Goal: Complete application form: Complete application form

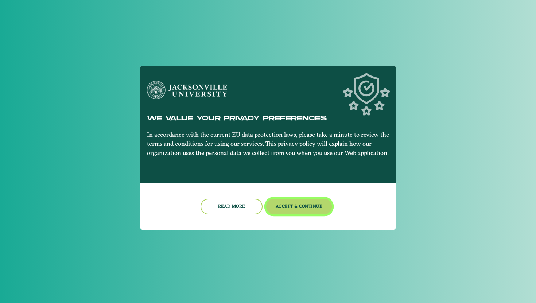
click at [282, 204] on button "Accept & Continue" at bounding box center [299, 207] width 66 height 16
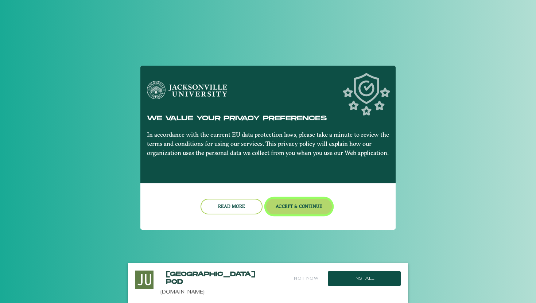
click at [282, 212] on button "Accept & Continue" at bounding box center [299, 207] width 66 height 16
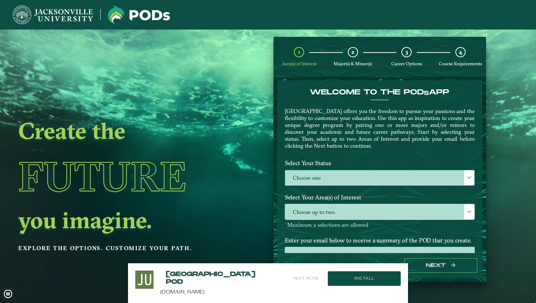
click at [304, 182] on label "Choose one" at bounding box center [379, 178] width 189 height 16
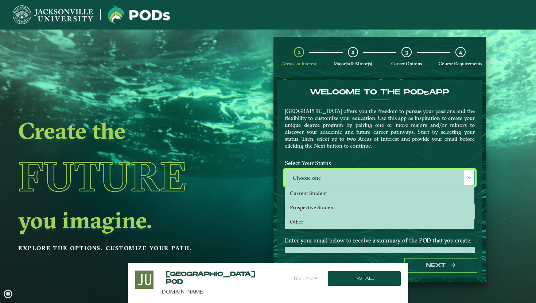
scroll to position [4, 30]
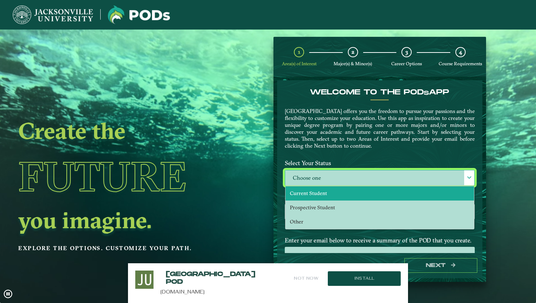
click at [304, 191] on span "Current Student" at bounding box center [308, 193] width 37 height 7
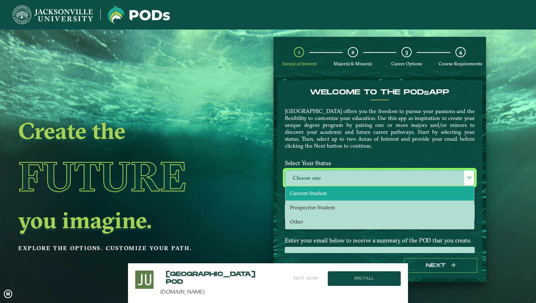
select select "[object Object]"
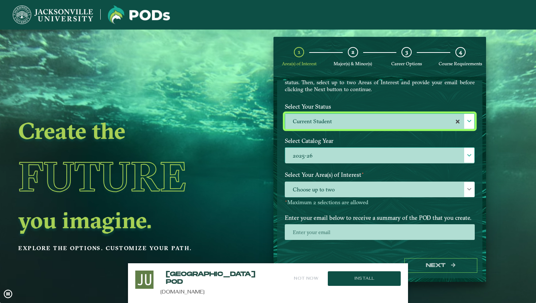
scroll to position [60, 0]
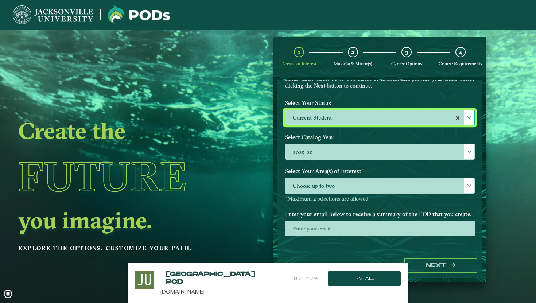
click at [314, 194] on p-multiselect "Choose up to two" at bounding box center [380, 191] width 190 height 7
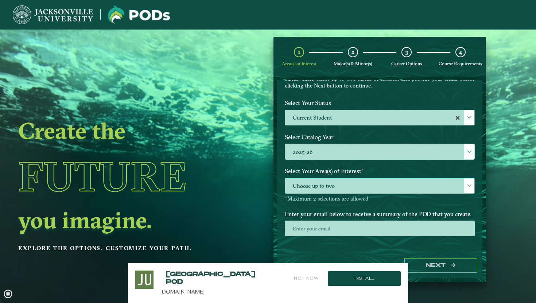
click at [314, 190] on span "Choose up to two" at bounding box center [379, 186] width 189 height 16
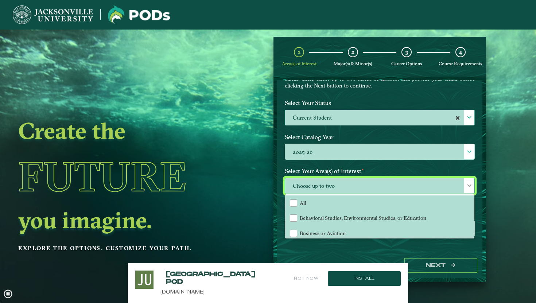
scroll to position [4, 30]
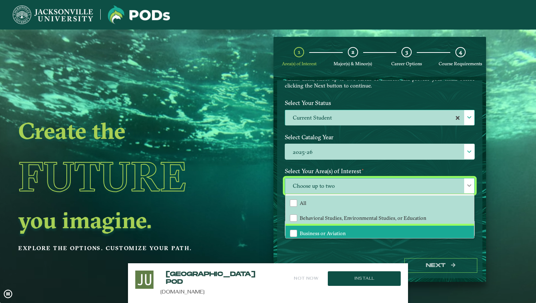
click at [315, 231] on span "Business or Aviation" at bounding box center [323, 233] width 46 height 7
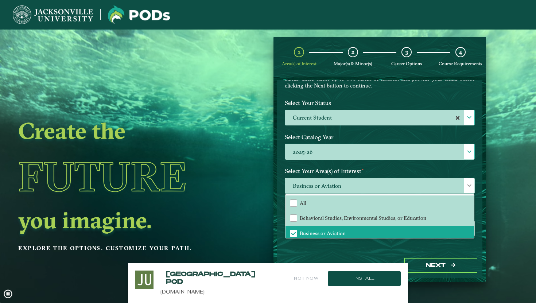
click at [346, 158] on label "2025-26" at bounding box center [379, 152] width 189 height 16
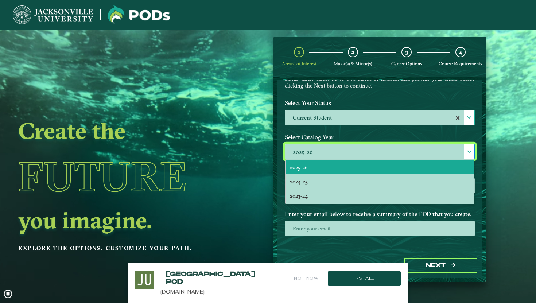
click at [265, 195] on ngx-dashboard "Create the Future you imagine. Explore the options. Customize your path. 1 Area…" at bounding box center [268, 160] width 536 height 246
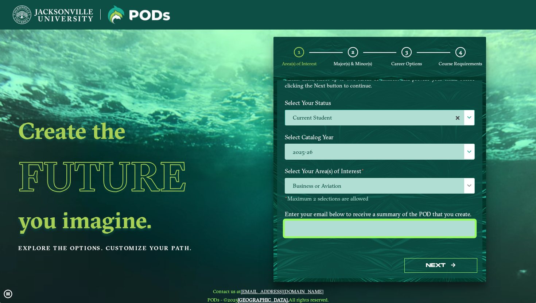
click at [302, 228] on input "email" at bounding box center [380, 229] width 190 height 16
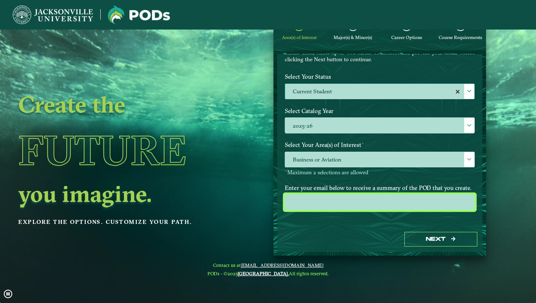
scroll to position [27, 0]
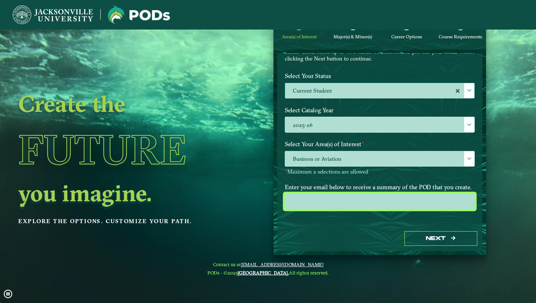
type input "[EMAIL_ADDRESS][DOMAIN_NAME]"
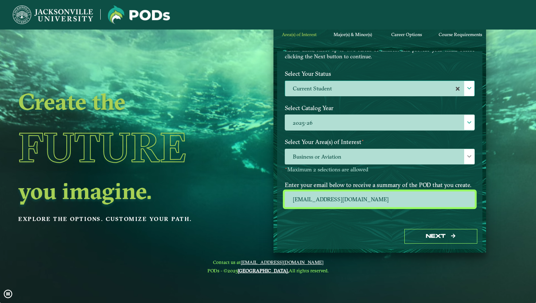
scroll to position [9, 0]
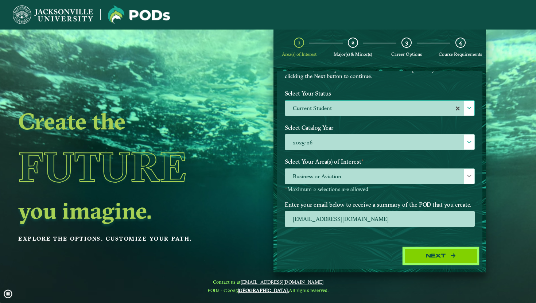
click at [418, 259] on button "Next" at bounding box center [441, 256] width 73 height 15
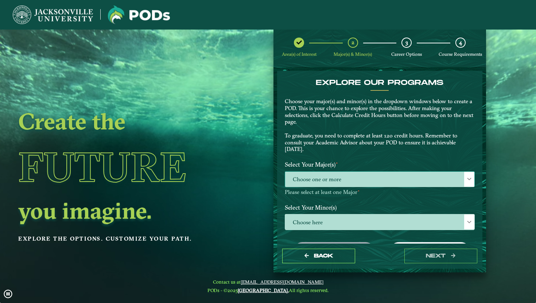
click at [320, 180] on span "Choose one or more" at bounding box center [379, 180] width 189 height 16
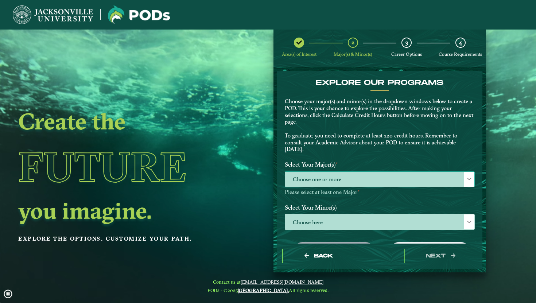
scroll to position [4, 30]
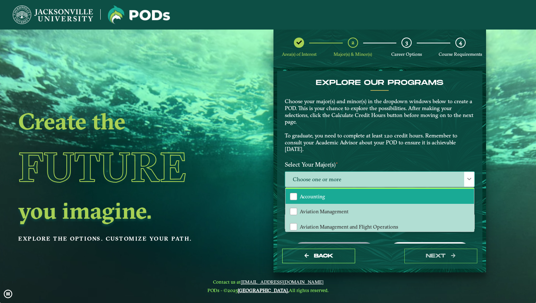
click at [312, 197] on span "Accounting" at bounding box center [312, 196] width 25 height 7
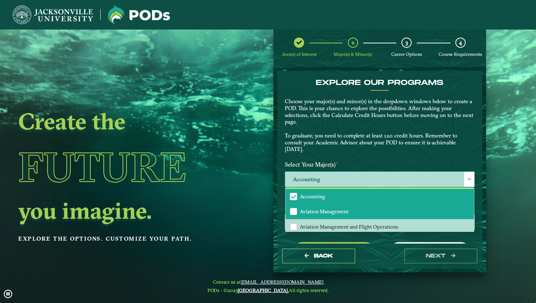
scroll to position [0, 0]
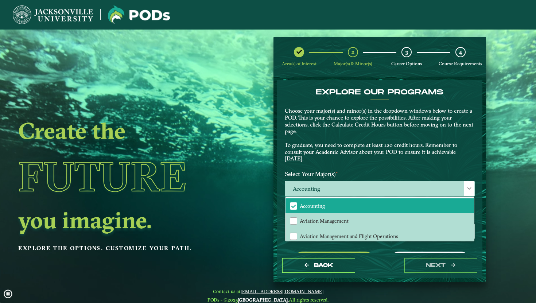
click at [340, 175] on label "Select Your Major(s) ⋆" at bounding box center [379, 173] width 201 height 13
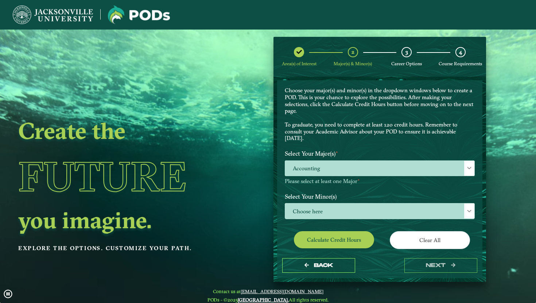
scroll to position [21, 0]
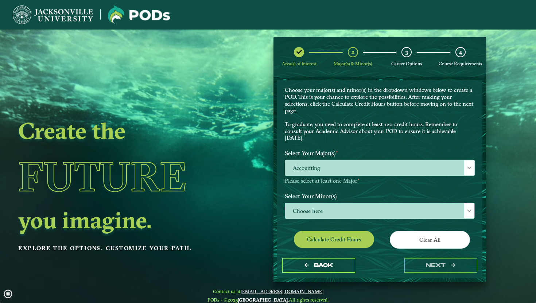
click at [317, 210] on span "Choose here" at bounding box center [379, 211] width 189 height 16
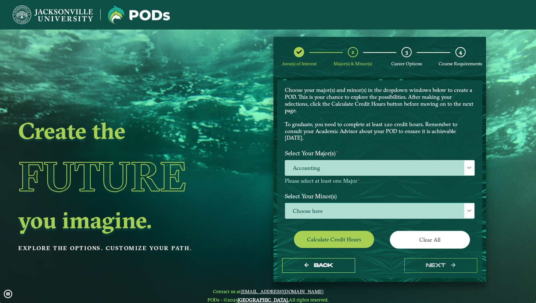
scroll to position [4, 30]
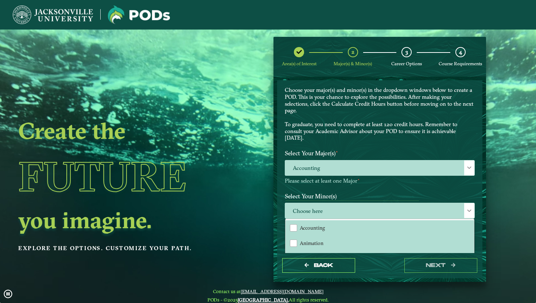
click at [324, 197] on label "Select Your Minor(s)" at bounding box center [379, 196] width 201 height 13
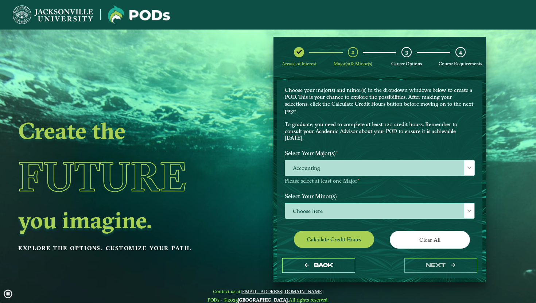
click at [355, 213] on span "Choose here" at bounding box center [379, 211] width 189 height 16
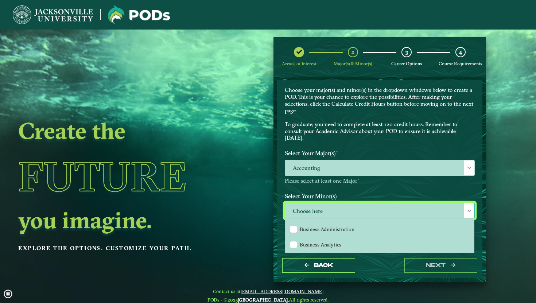
scroll to position [114, 0]
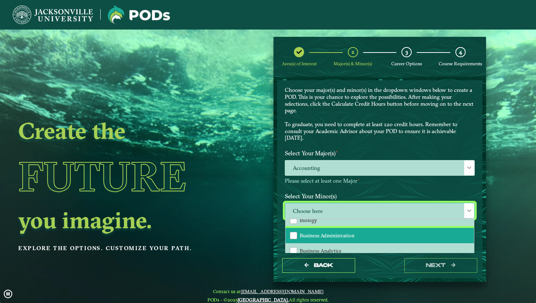
click at [331, 234] on span "Business Administration" at bounding box center [327, 235] width 55 height 7
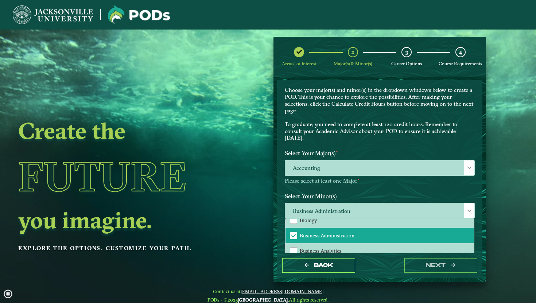
click at [369, 193] on label "Select Your Minor(s)" at bounding box center [379, 196] width 201 height 13
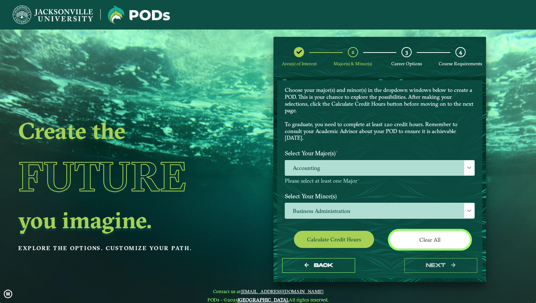
click at [405, 239] on button "Clear All" at bounding box center [430, 240] width 80 height 18
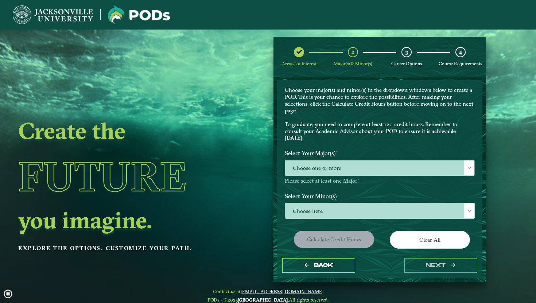
click at [321, 168] on span "Choose one or more" at bounding box center [379, 169] width 189 height 16
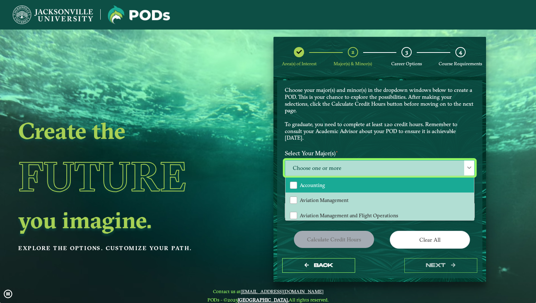
click at [318, 184] on span "Accounting" at bounding box center [312, 185] width 25 height 7
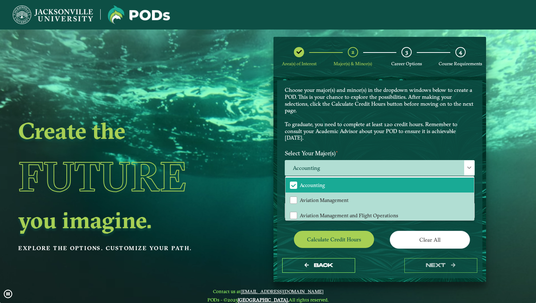
click at [277, 245] on div "EXPLORE OUR PROGRAMS Choose your major(s) and minor(s) in the dropdown windows …" at bounding box center [379, 166] width 205 height 173
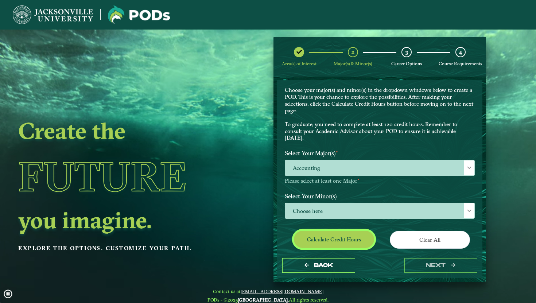
click at [348, 240] on button "Calculate credit hours" at bounding box center [334, 239] width 80 height 17
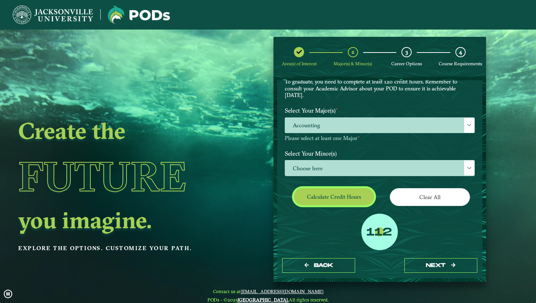
scroll to position [62, 0]
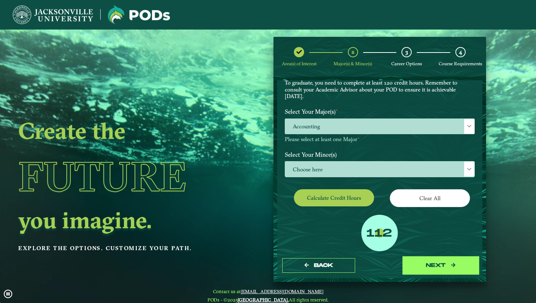
click at [415, 263] on button "next" at bounding box center [441, 265] width 73 height 15
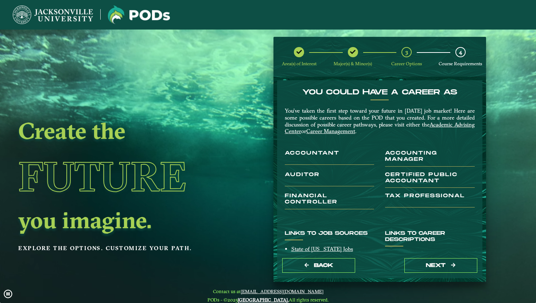
click at [327, 159] on h3 "Accountant" at bounding box center [329, 157] width 89 height 15
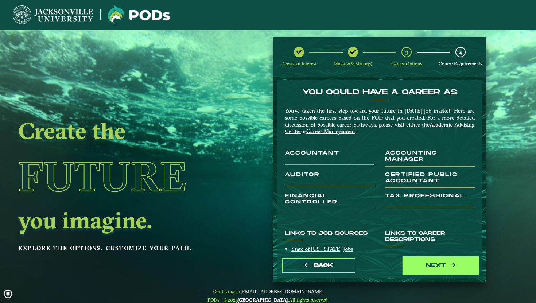
click at [424, 265] on button "next" at bounding box center [441, 265] width 73 height 15
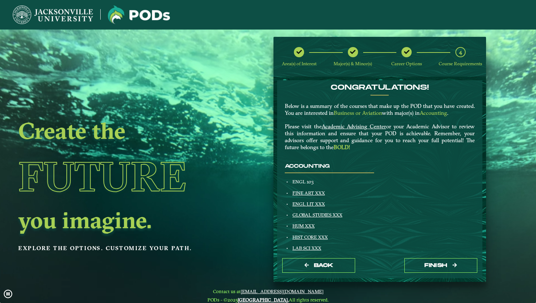
scroll to position [6, 0]
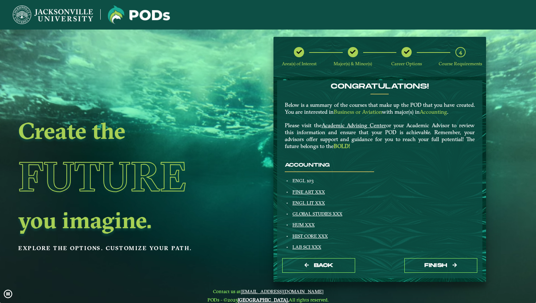
click at [363, 117] on p "Below is a summary of the courses that make up the POD that you have created. Y…" at bounding box center [380, 126] width 190 height 48
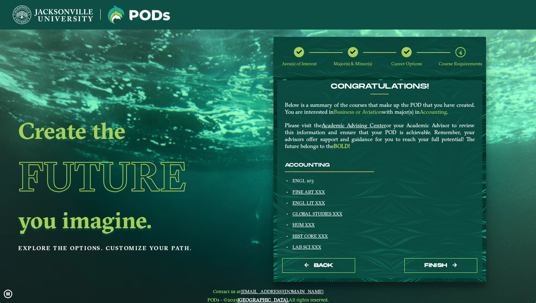
click at [363, 116] on p "Below is a summary of the courses that make up the POD that you have created. Y…" at bounding box center [380, 126] width 190 height 48
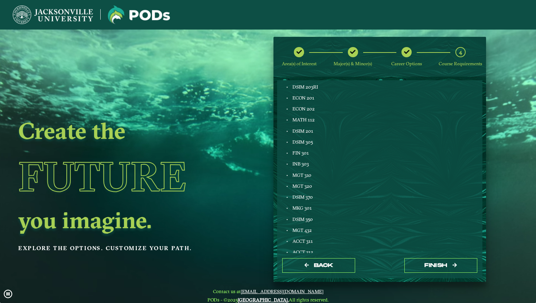
scroll to position [244, 0]
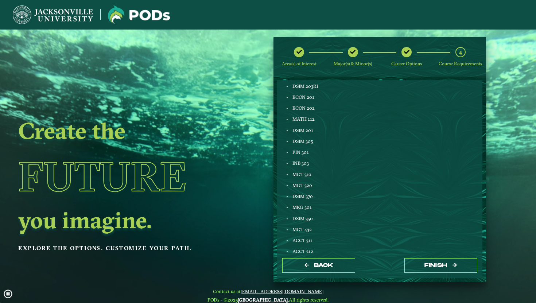
click at [309, 120] on span "MATH 112" at bounding box center [304, 119] width 22 height 6
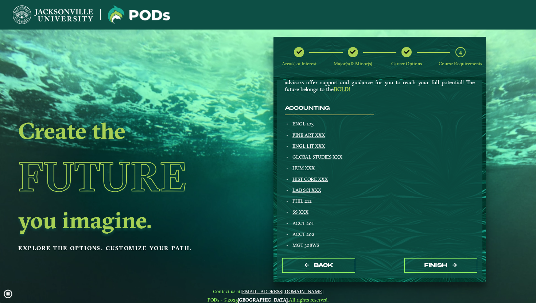
scroll to position [48, 0]
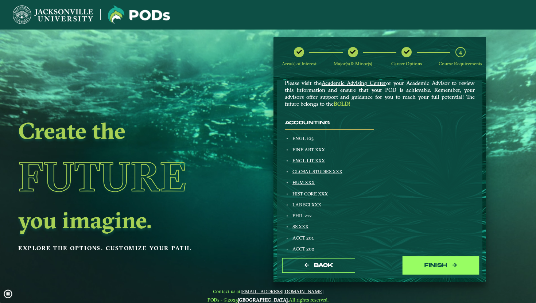
click at [431, 266] on button "Finish" at bounding box center [441, 265] width 73 height 15
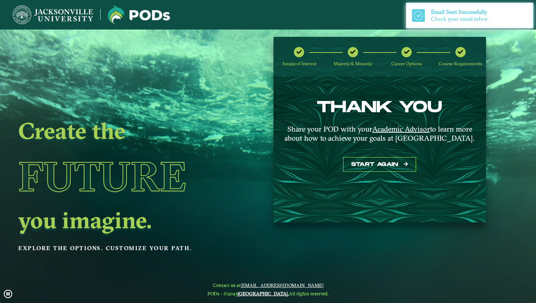
click at [441, 13] on span "Email Sent Successfully" at bounding box center [459, 11] width 56 height 7
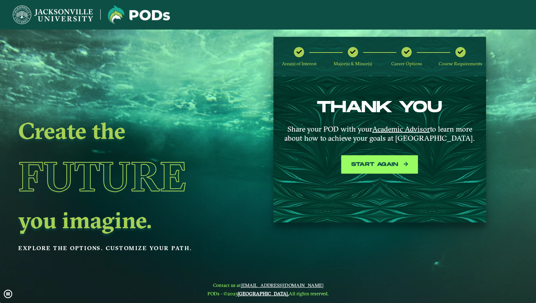
click at [381, 162] on button "Start again" at bounding box center [379, 164] width 73 height 15
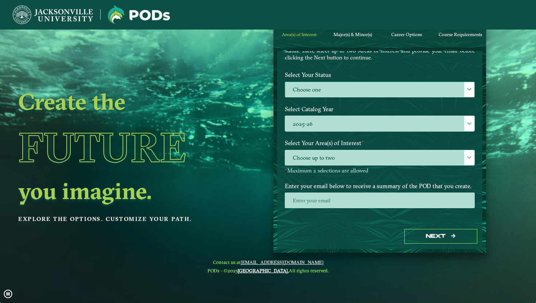
scroll to position [60, 0]
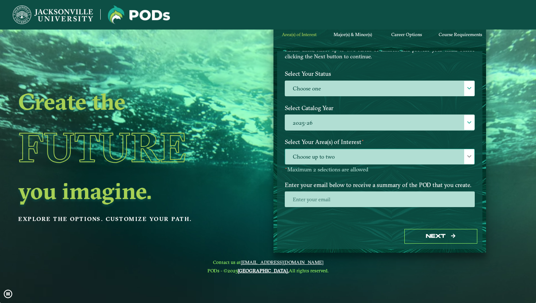
click at [354, 154] on span "Choose up to two" at bounding box center [379, 157] width 189 height 16
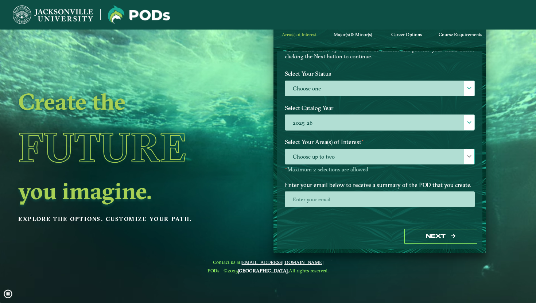
scroll to position [4, 30]
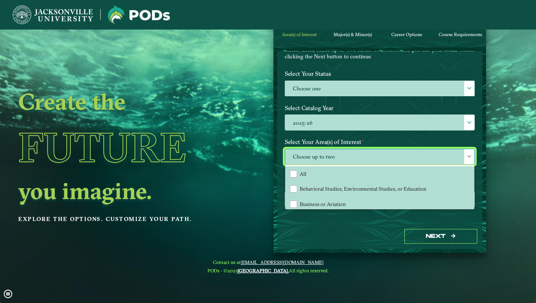
click at [332, 229] on div "Next" at bounding box center [379, 236] width 205 height 25
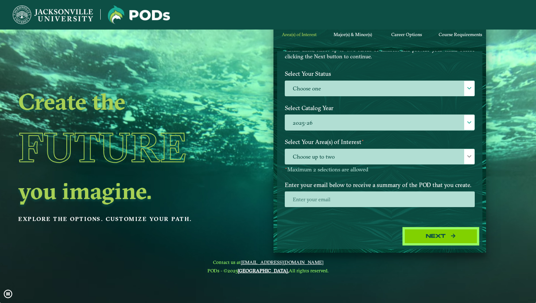
click at [410, 239] on button "Next" at bounding box center [441, 236] width 73 height 15
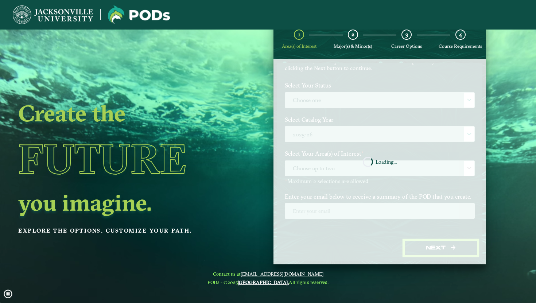
scroll to position [18, 0]
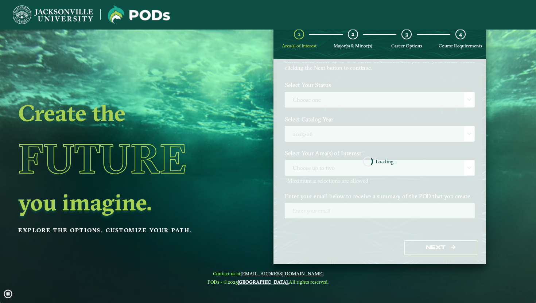
click at [253, 168] on ngx-dashboard "Create the Future you imagine. Explore the options. Customize your path. 1 Area…" at bounding box center [268, 142] width 536 height 246
